Goal: Complete application form

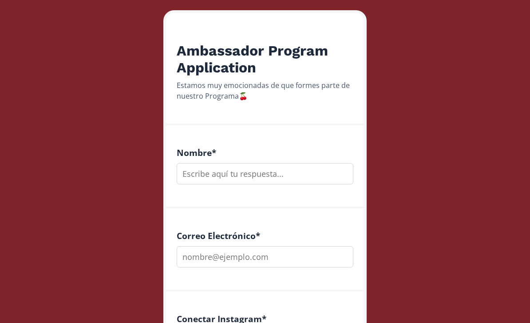
click at [335, 168] on input "text" at bounding box center [265, 173] width 177 height 21
click at [265, 255] on input "email" at bounding box center [265, 257] width 177 height 21
click at [288, 174] on input "Veronica" at bounding box center [265, 173] width 177 height 21
type input "[PERSON_NAME]"
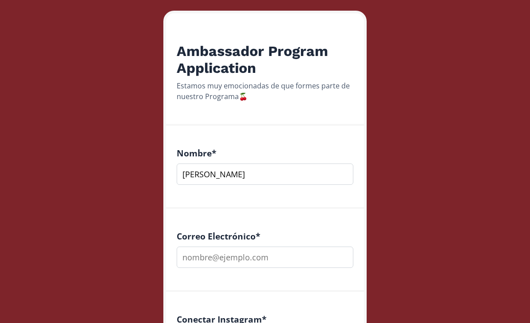
click at [267, 256] on input "email" at bounding box center [265, 257] width 177 height 21
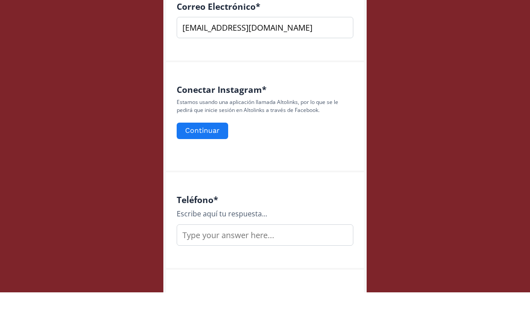
scroll to position [337, 0]
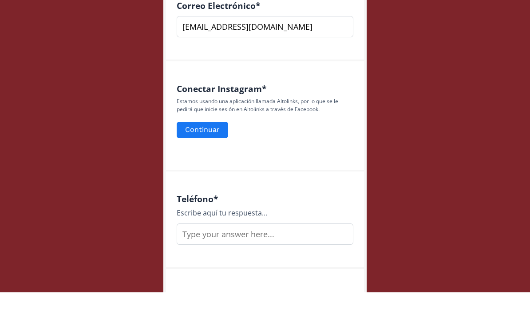
type input "[EMAIL_ADDRESS][DOMAIN_NAME]"
click at [219, 152] on button "Continuar" at bounding box center [203, 160] width 52 height 16
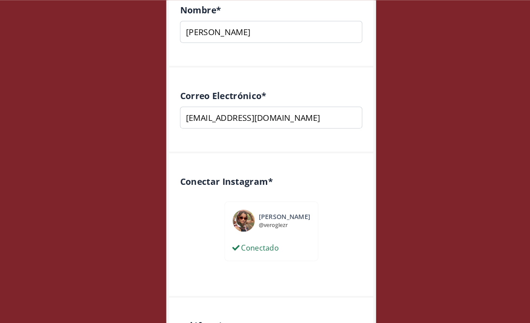
scroll to position [281, 0]
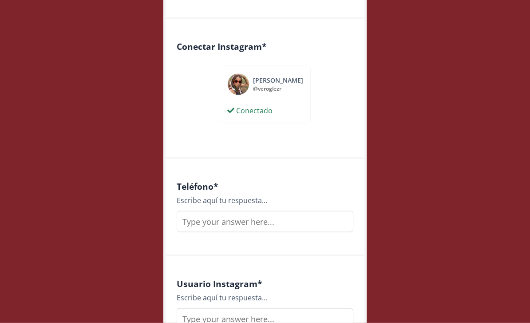
click at [269, 218] on input "text" at bounding box center [265, 221] width 177 height 21
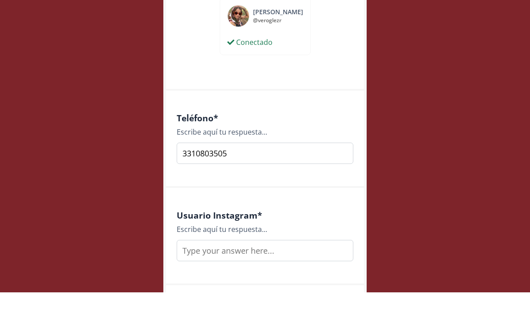
scroll to position [471, 0]
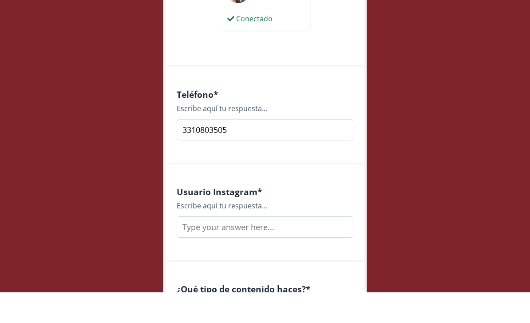
type input "3310803505"
click at [230, 247] on input "text" at bounding box center [265, 257] width 177 height 21
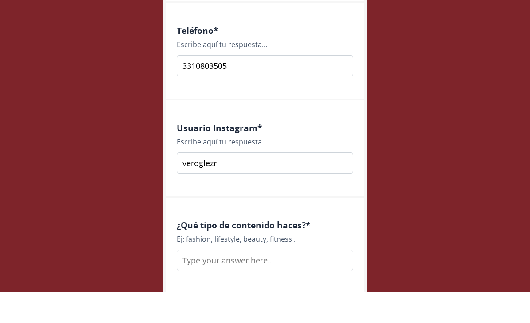
scroll to position [555, 0]
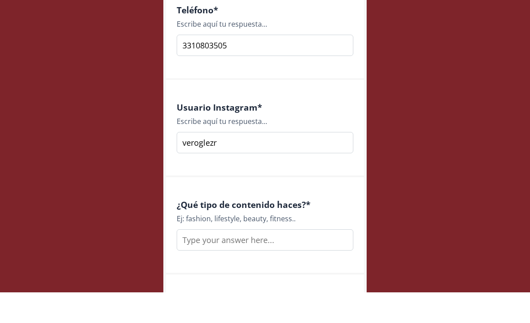
type input "veroglezr"
click at [208, 260] on input "text" at bounding box center [265, 270] width 177 height 21
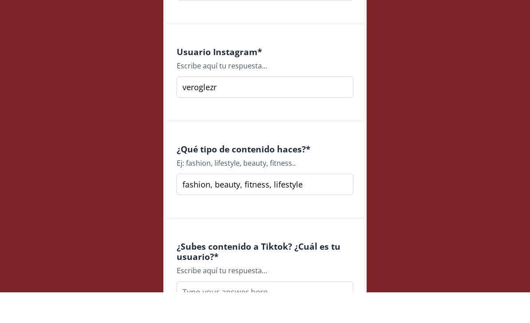
scroll to position [674, 0]
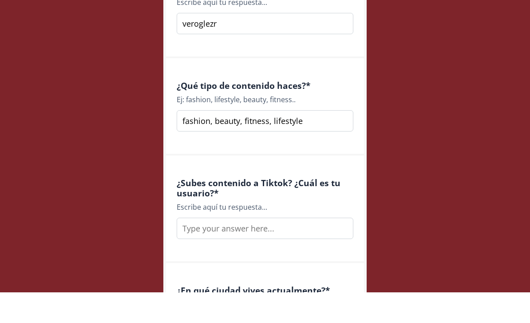
type input "fashion, beauty, fitness, lifestyle"
click at [221, 248] on input "text" at bounding box center [265, 258] width 177 height 21
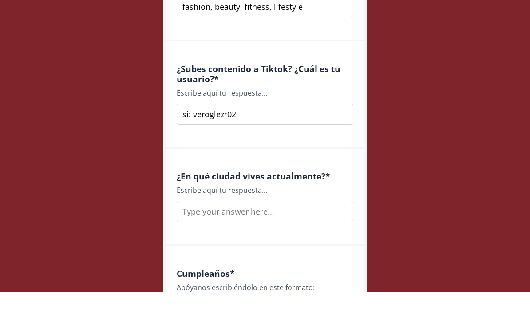
scroll to position [792, 0]
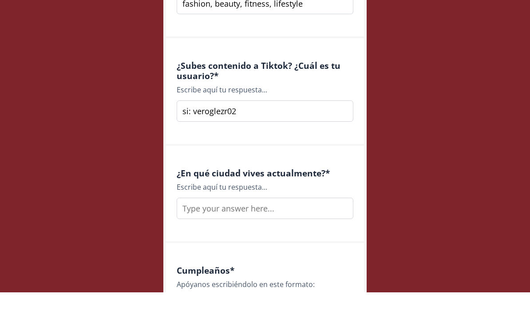
type input "si: veroglezr02"
click at [250, 228] on input "text" at bounding box center [265, 238] width 177 height 21
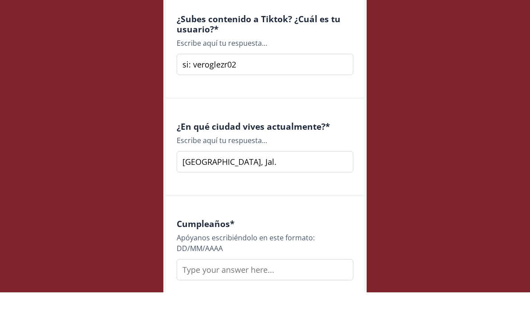
scroll to position [898, 0]
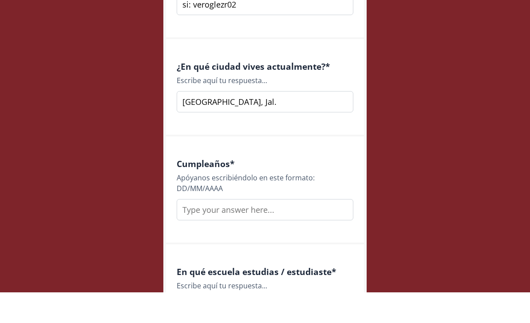
type input "[GEOGRAPHIC_DATA], Jal."
click at [255, 230] on input "text" at bounding box center [265, 240] width 177 height 21
type input "1"
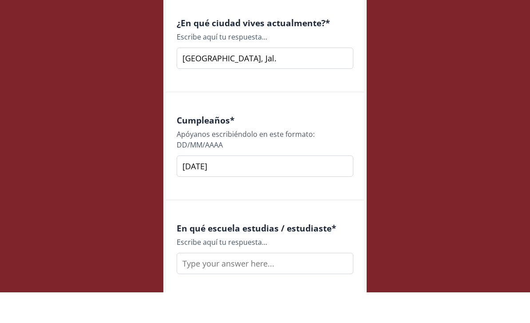
scroll to position [954, 0]
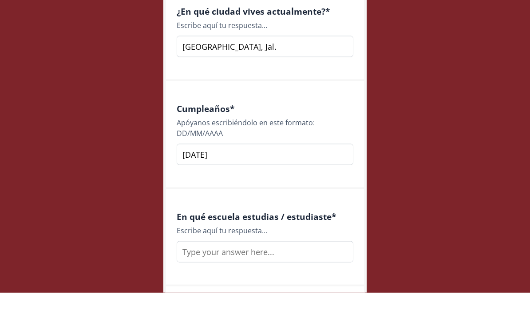
type input "[DATE]"
click at [241, 271] on input "text" at bounding box center [265, 281] width 177 height 21
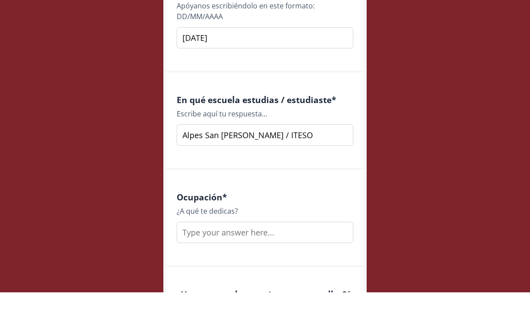
scroll to position [1082, 0]
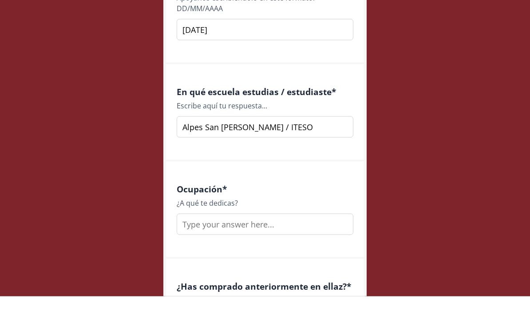
type input "Alpes San [PERSON_NAME] / ITESO"
click at [259, 240] on input "text" at bounding box center [265, 250] width 177 height 21
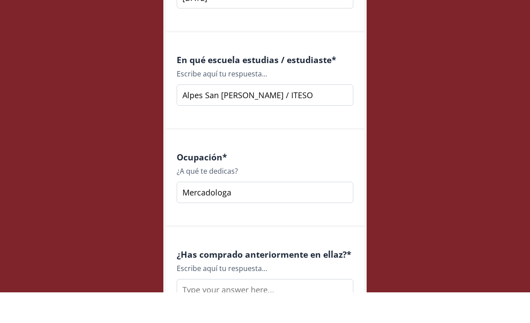
scroll to position [1111, 0]
click at [215, 212] on input "Mercadologa" at bounding box center [265, 222] width 177 height 21
click at [301, 212] on input "Mercadologa" at bounding box center [265, 222] width 177 height 21
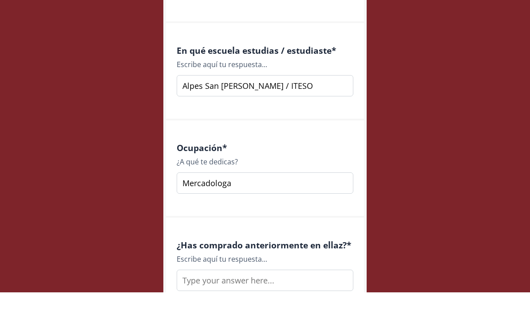
scroll to position [1131, 0]
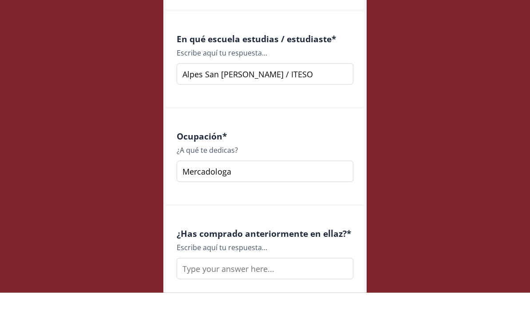
click at [304, 191] on input "Mercadologa" at bounding box center [265, 201] width 177 height 21
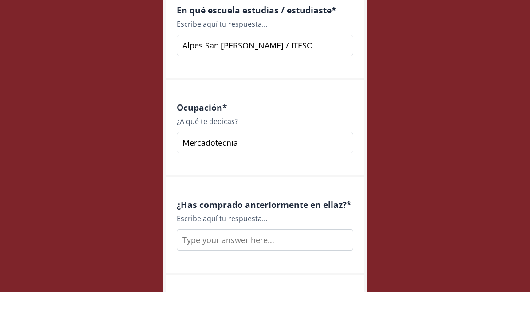
scroll to position [1167, 0]
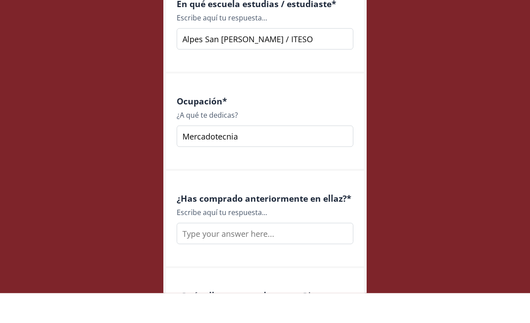
type input "Mercadotecnia"
click at [274, 253] on input "text" at bounding box center [265, 263] width 177 height 21
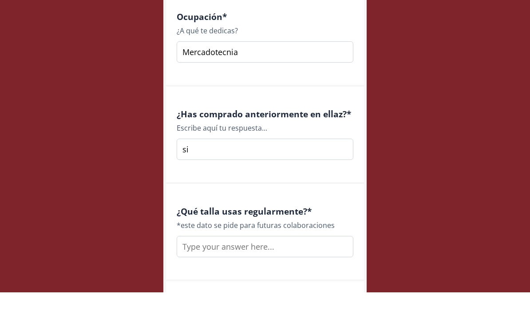
scroll to position [1254, 0]
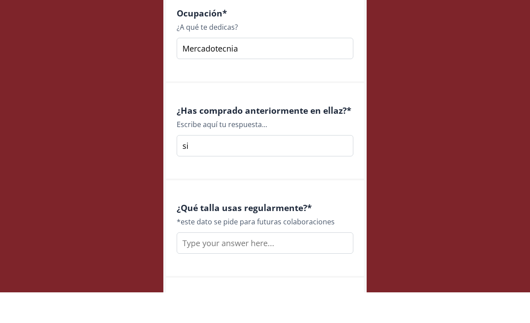
type input "si"
click at [298, 263] on input "text" at bounding box center [265, 273] width 177 height 21
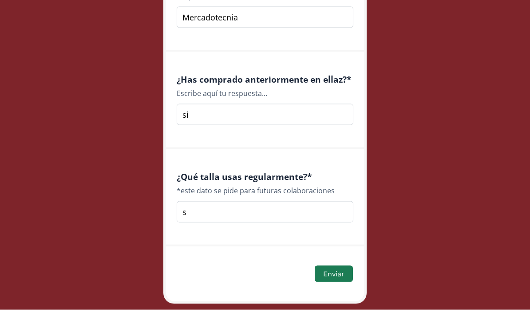
scroll to position [1317, 0]
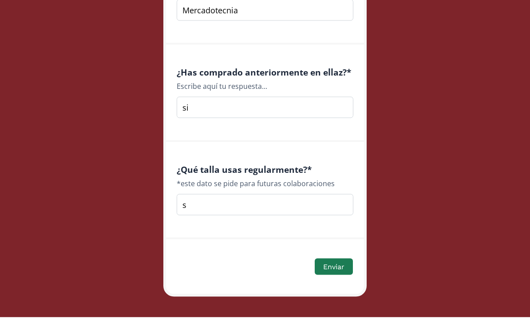
type input "s"
click at [331, 267] on button "Enviar" at bounding box center [334, 272] width 38 height 16
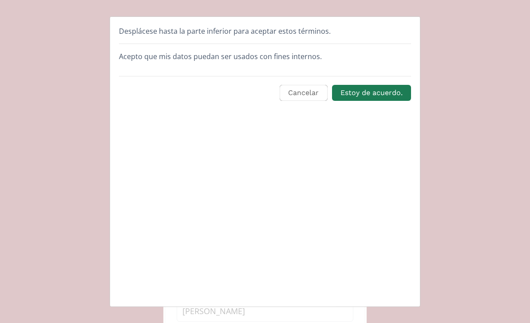
click at [392, 92] on button "Estoy de acuerdo." at bounding box center [371, 92] width 79 height 16
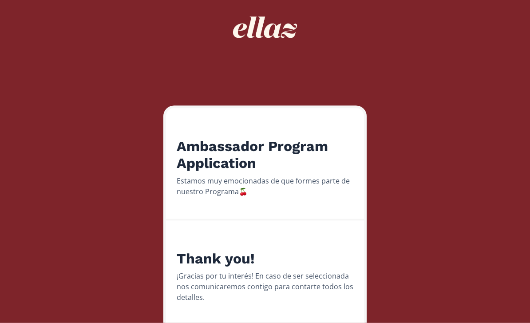
scroll to position [63, 0]
